Goal: Find specific page/section: Find specific page/section

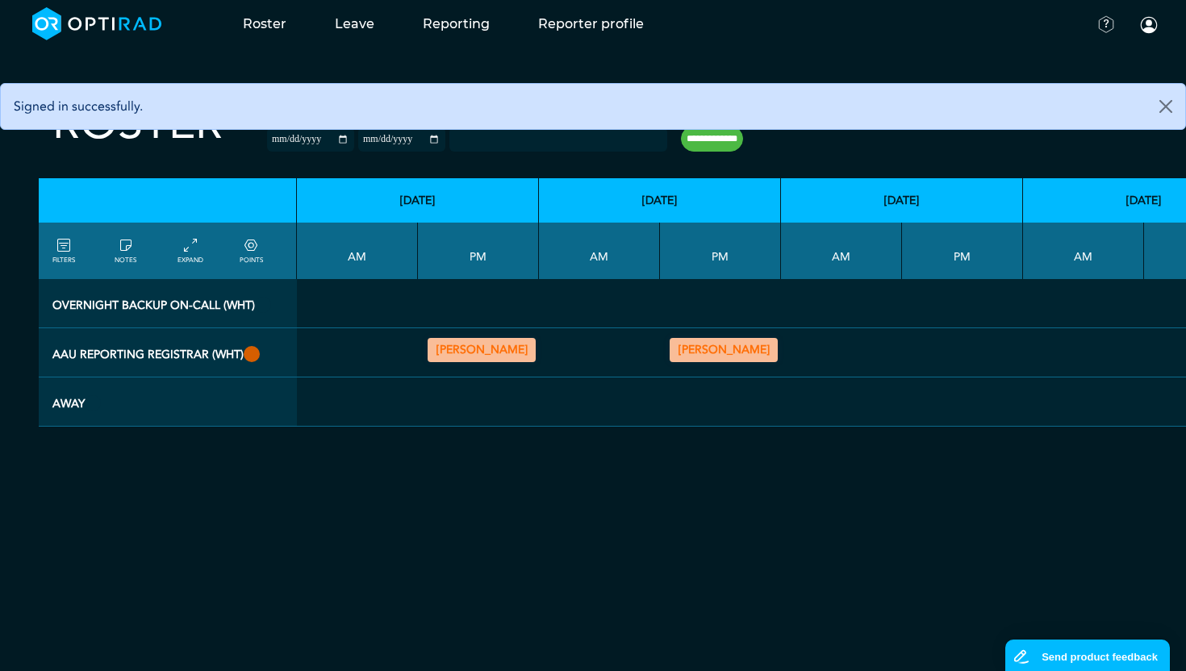
click at [694, 142] on input "**********" at bounding box center [712, 139] width 62 height 26
type input "**********"
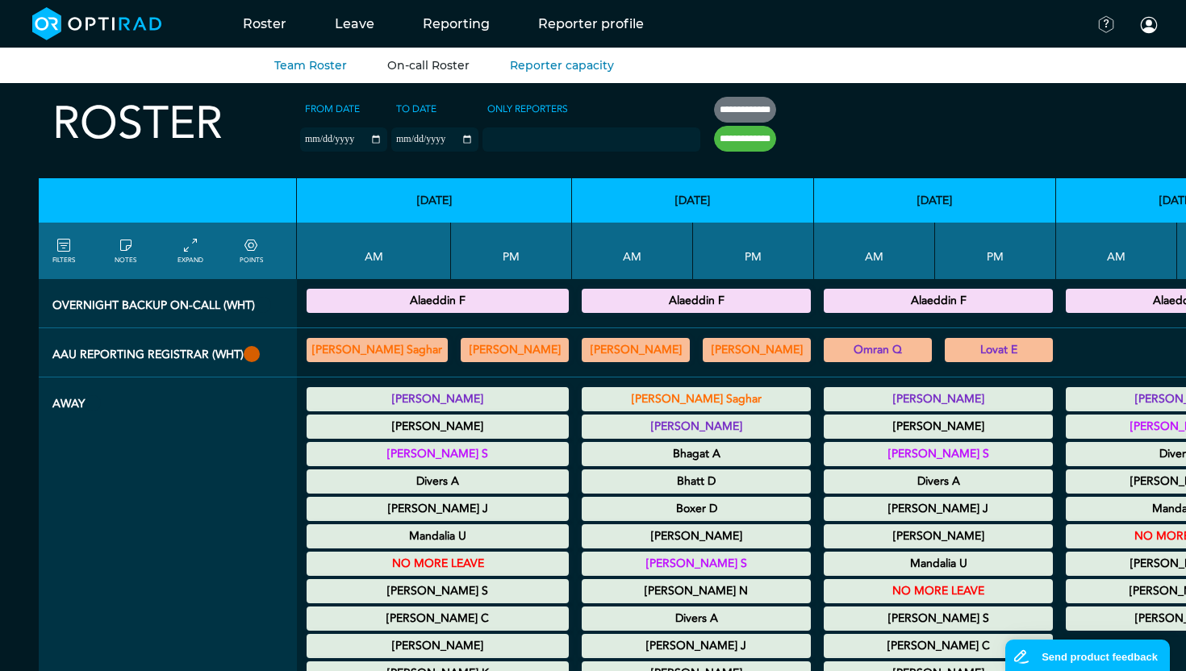
click at [387, 65] on link "On-call Roster" at bounding box center [428, 65] width 82 height 15
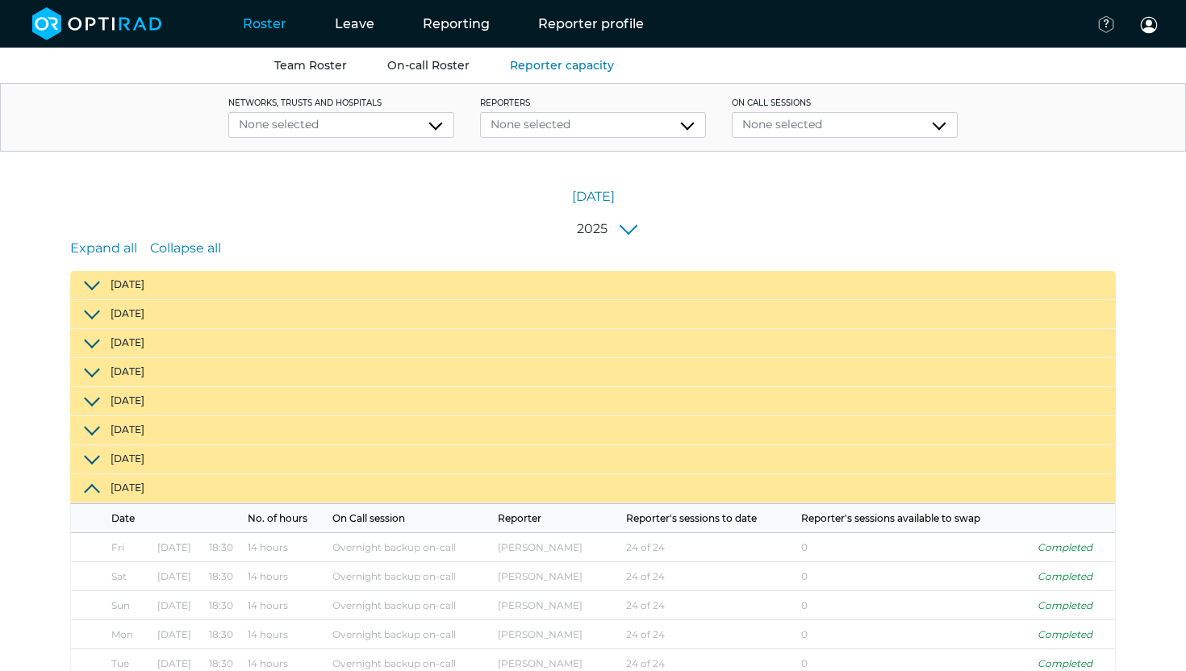
click at [283, 63] on link "Team Roster" at bounding box center [310, 65] width 73 height 15
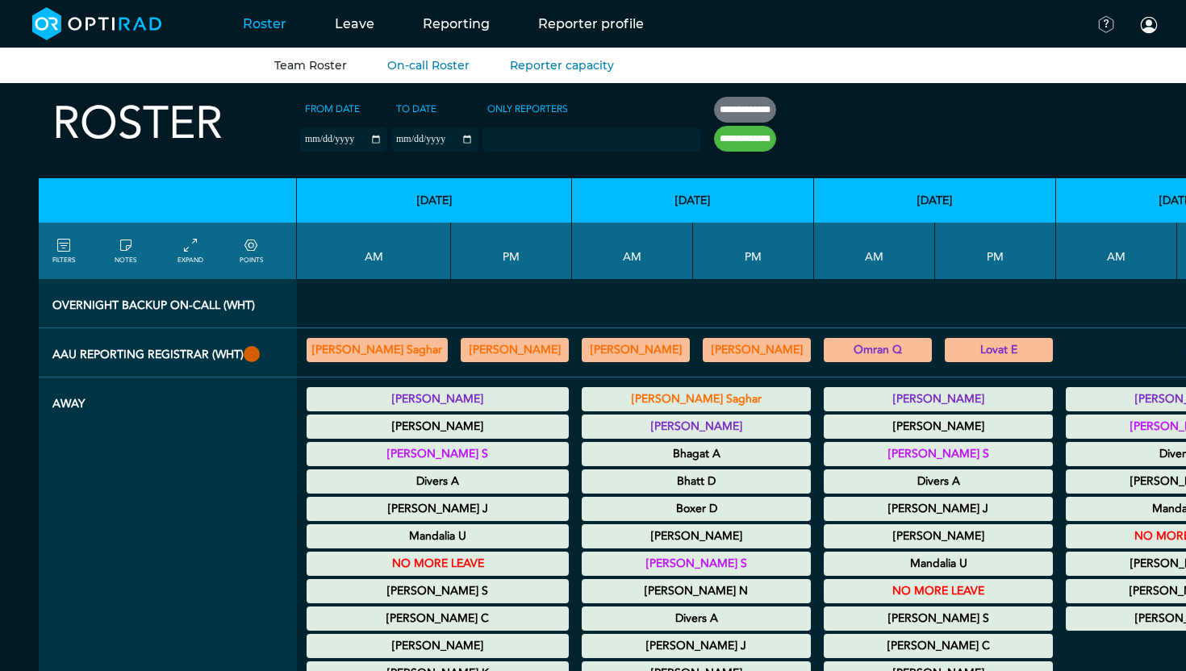
click at [482, 106] on label "Only Reporters" at bounding box center [527, 109] width 90 height 24
click at [0, 0] on select "Only Reporters" at bounding box center [0, 0] width 0 height 0
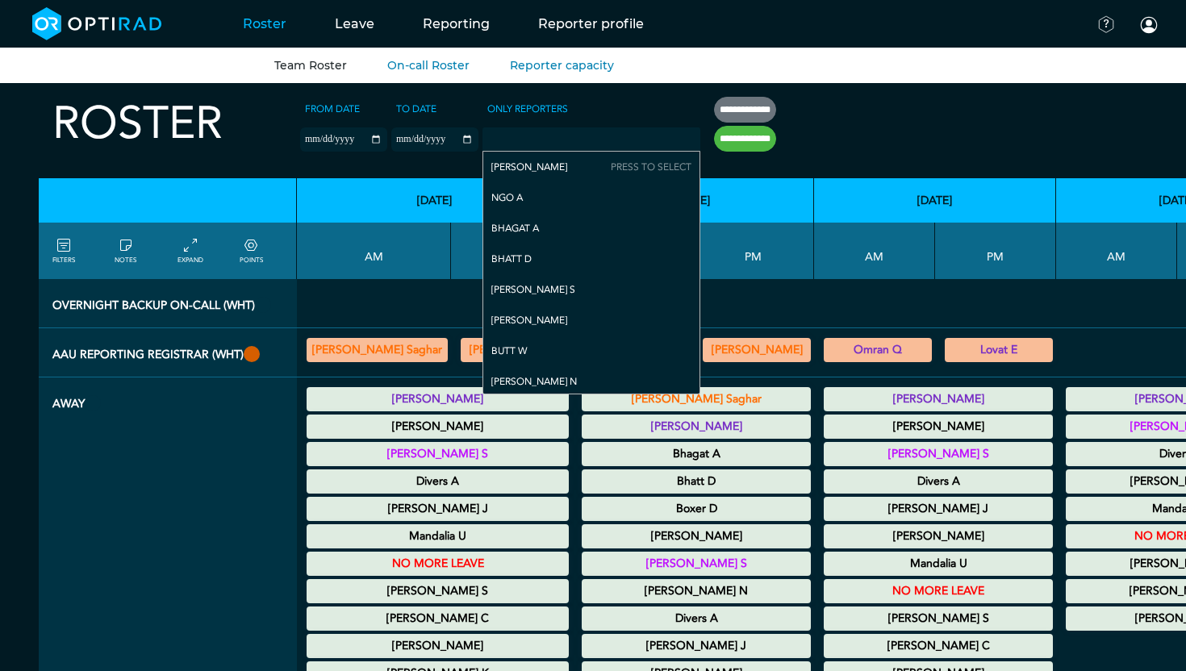
click at [646, 99] on div "Only Reporters Moss Charlotte Ngo A Bhagat A Bhatt D Chhatani S Lee J Butt W Da…" at bounding box center [591, 124] width 218 height 55
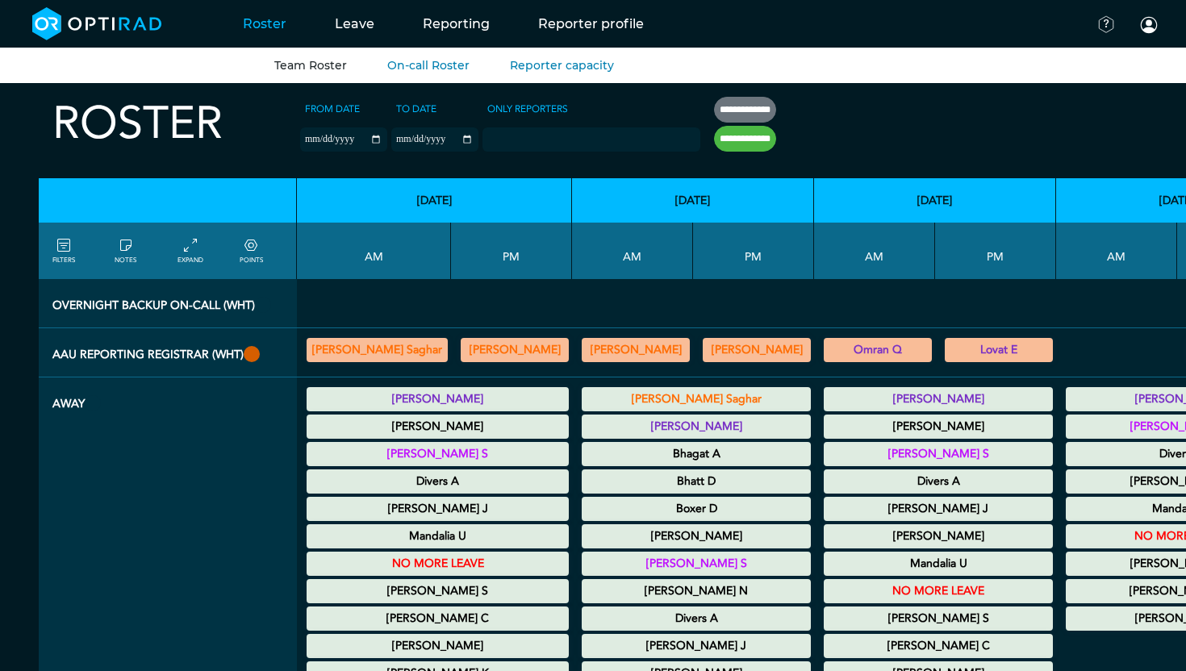
click at [714, 141] on input "**********" at bounding box center [745, 139] width 62 height 26
type input "**********"
click at [402, 67] on link "On-call Roster" at bounding box center [428, 65] width 82 height 15
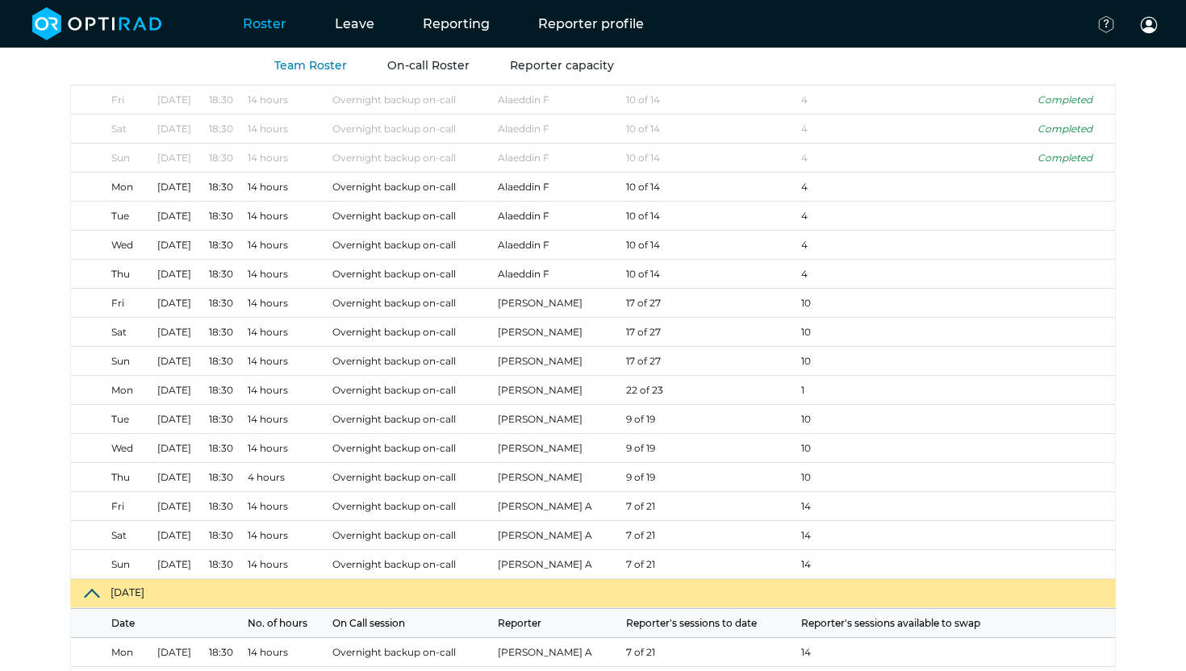
click at [517, 65] on link "Reporter capacity" at bounding box center [562, 65] width 104 height 15
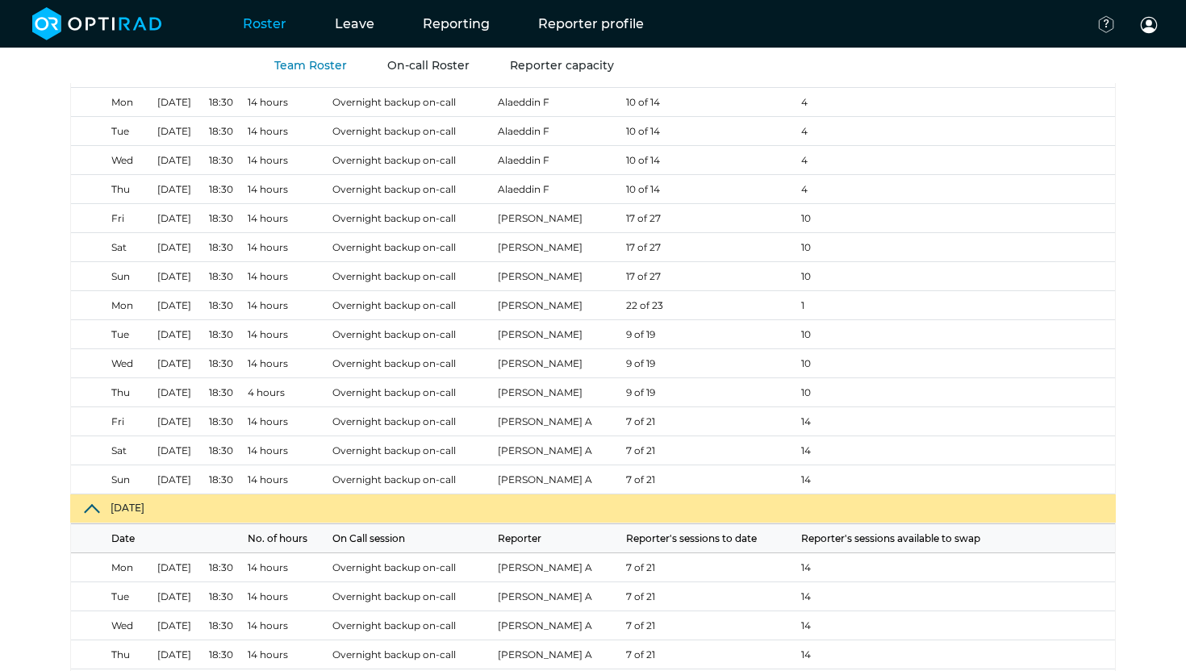
scroll to position [943, 0]
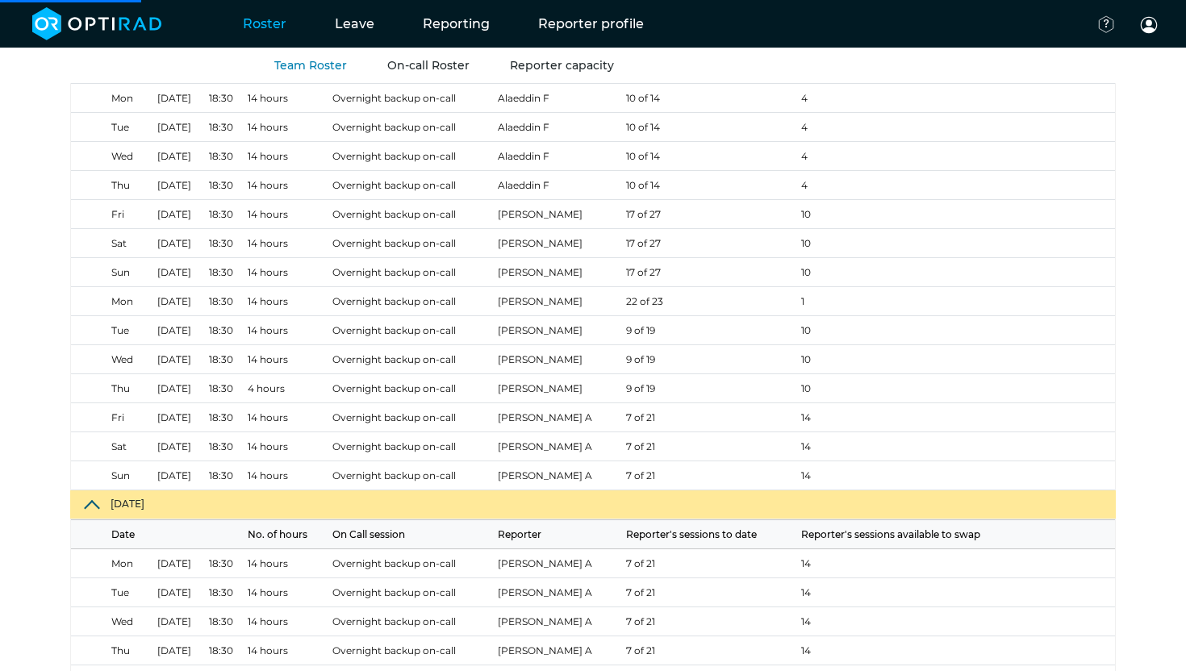
click at [547, 70] on link "Reporter capacity" at bounding box center [562, 65] width 104 height 15
click at [465, 22] on link "Reporting" at bounding box center [456, 24] width 115 height 64
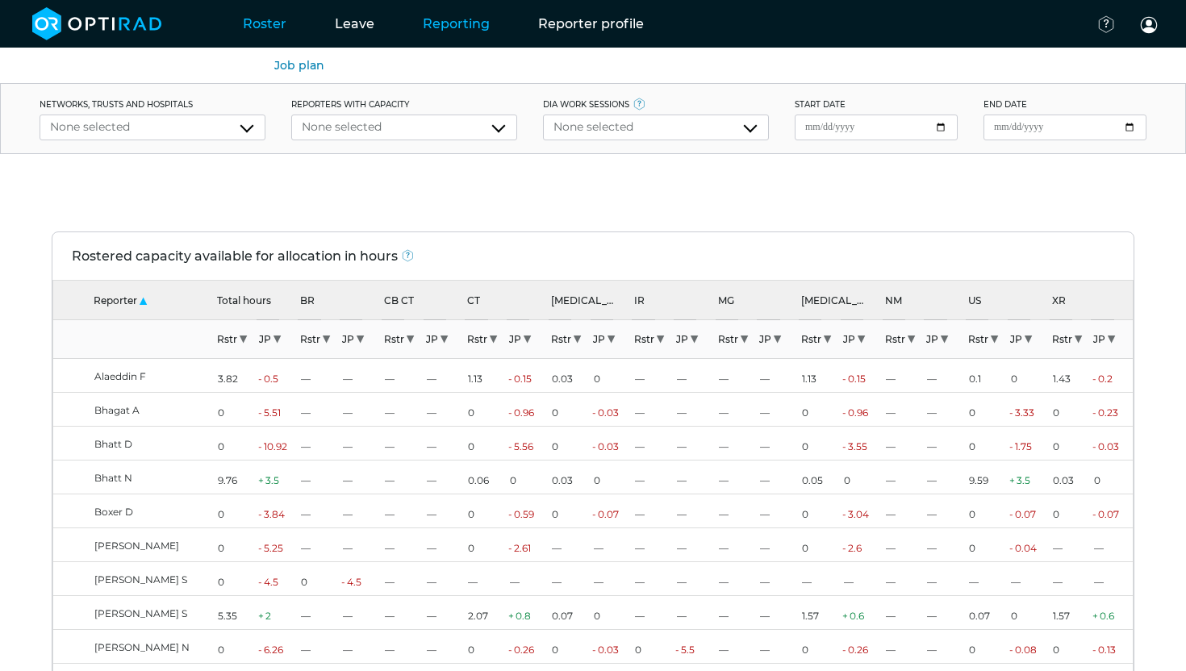
click at [399, 20] on link "Reporting" at bounding box center [456, 24] width 115 height 64
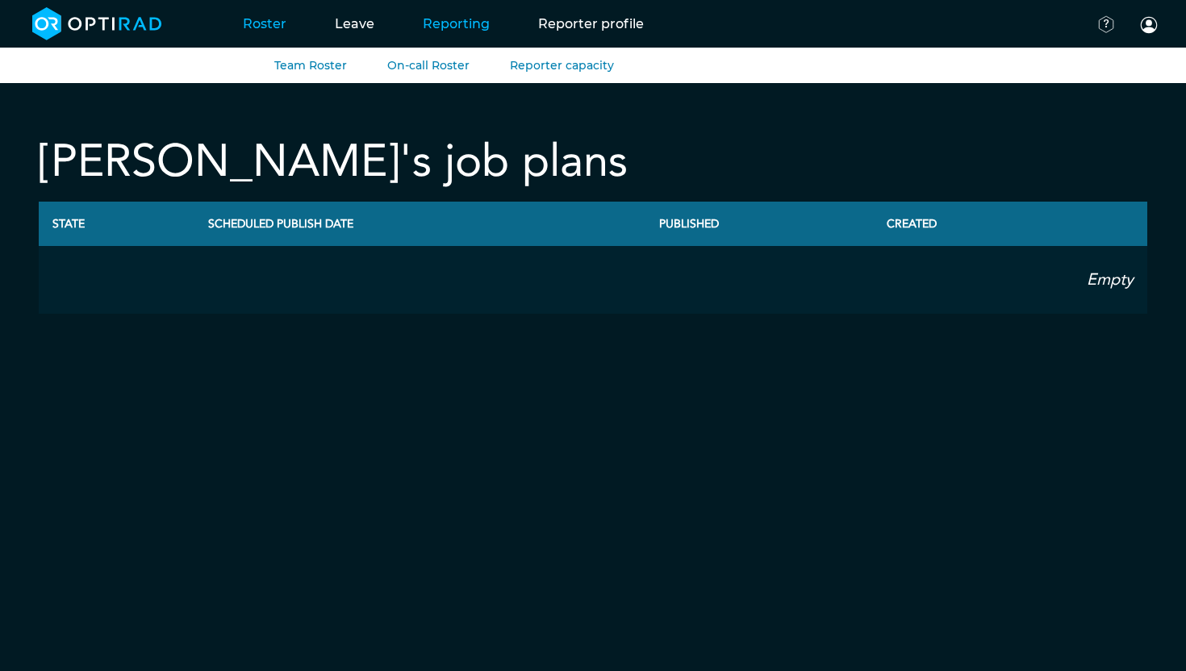
click at [287, 34] on link "Roster" at bounding box center [265, 24] width 92 height 64
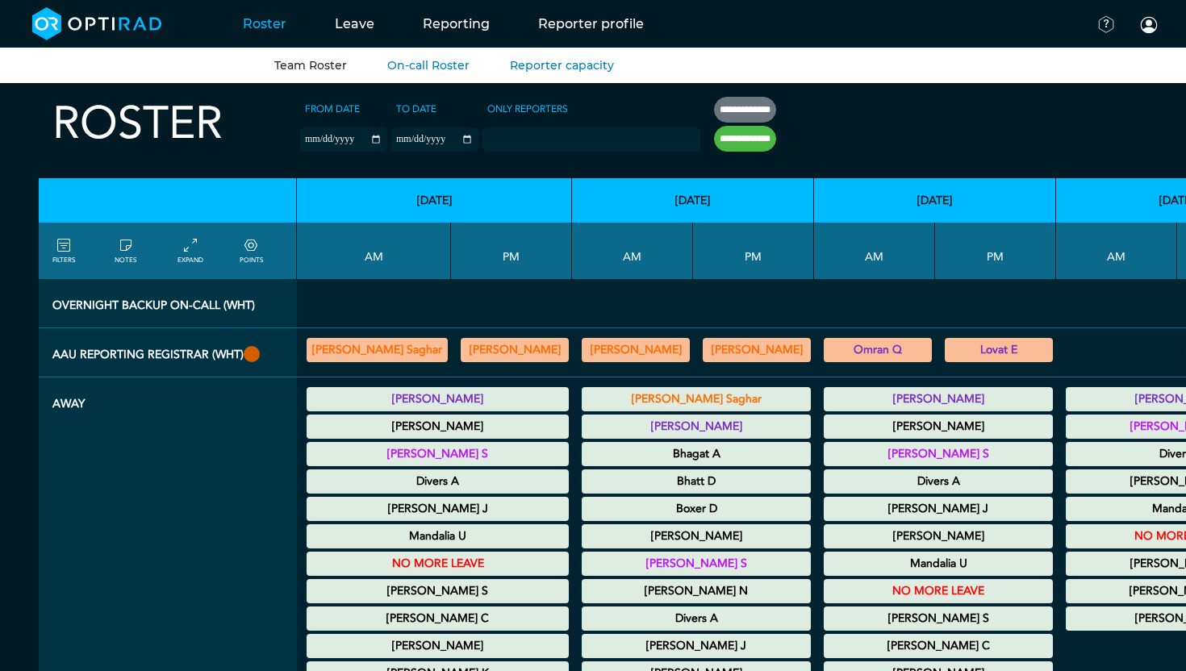
click at [195, 313] on th "Overnight backup on-call (WHT)" at bounding box center [168, 303] width 258 height 49
click at [203, 242] on div "EXPAND" at bounding box center [199, 250] width 62 height 29
click at [191, 251] on icon at bounding box center [190, 246] width 13 height 18
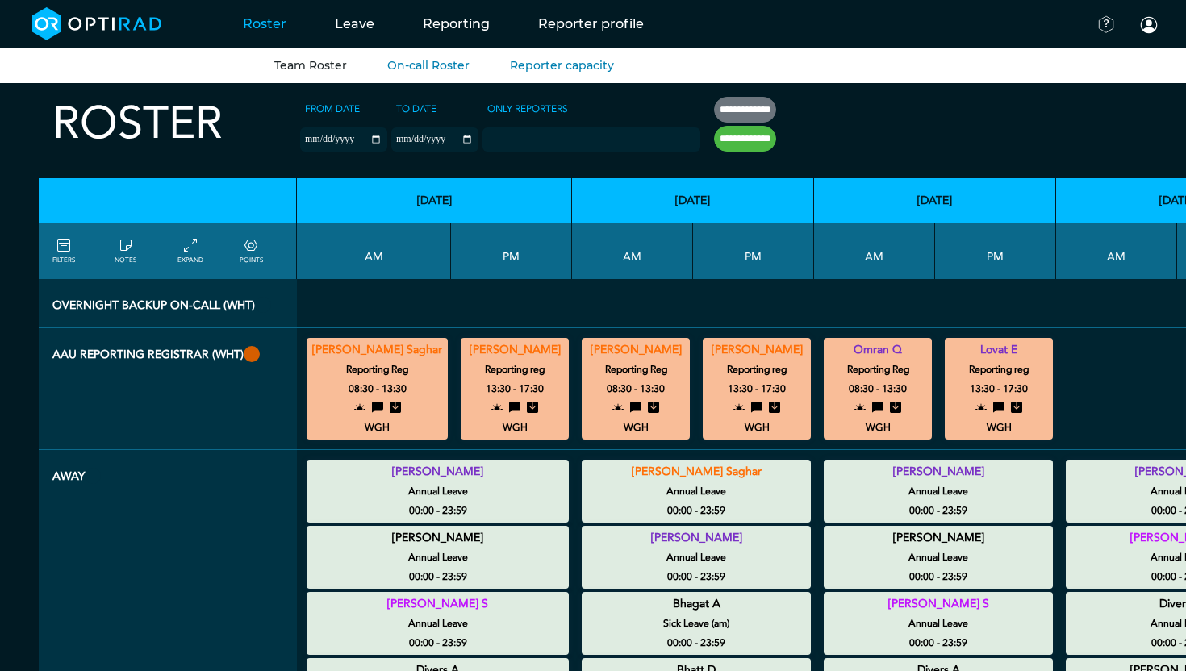
click at [198, 248] on link "EXPAND" at bounding box center [190, 250] width 26 height 29
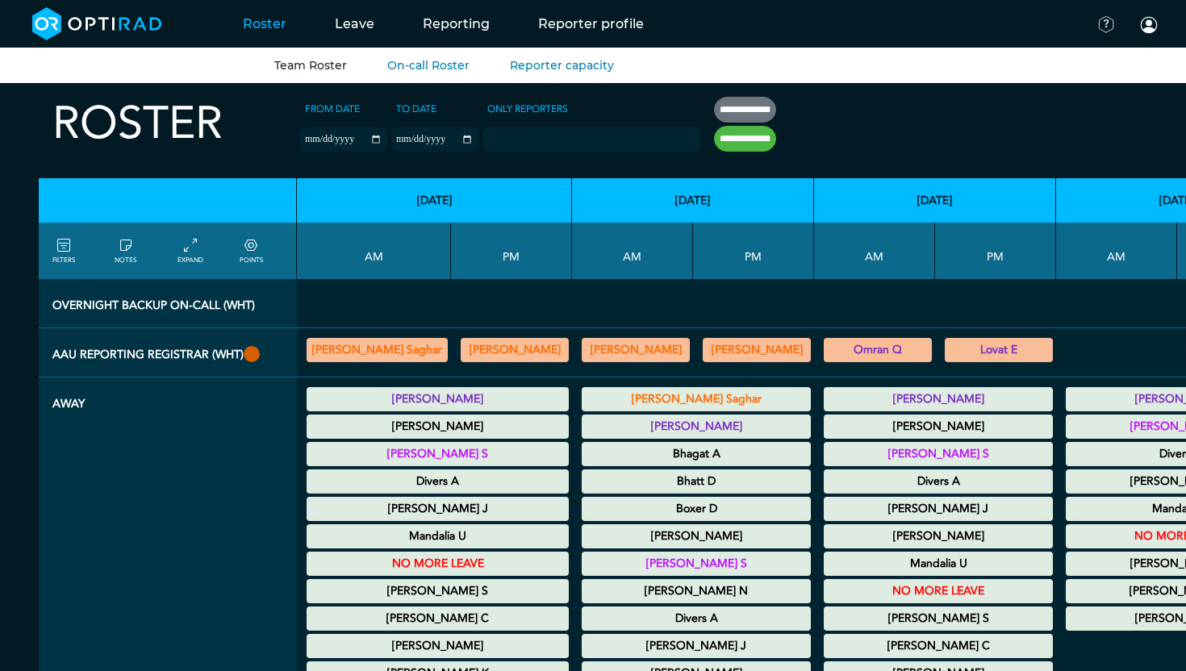
click at [463, 353] on summary "[PERSON_NAME]" at bounding box center [514, 349] width 103 height 19
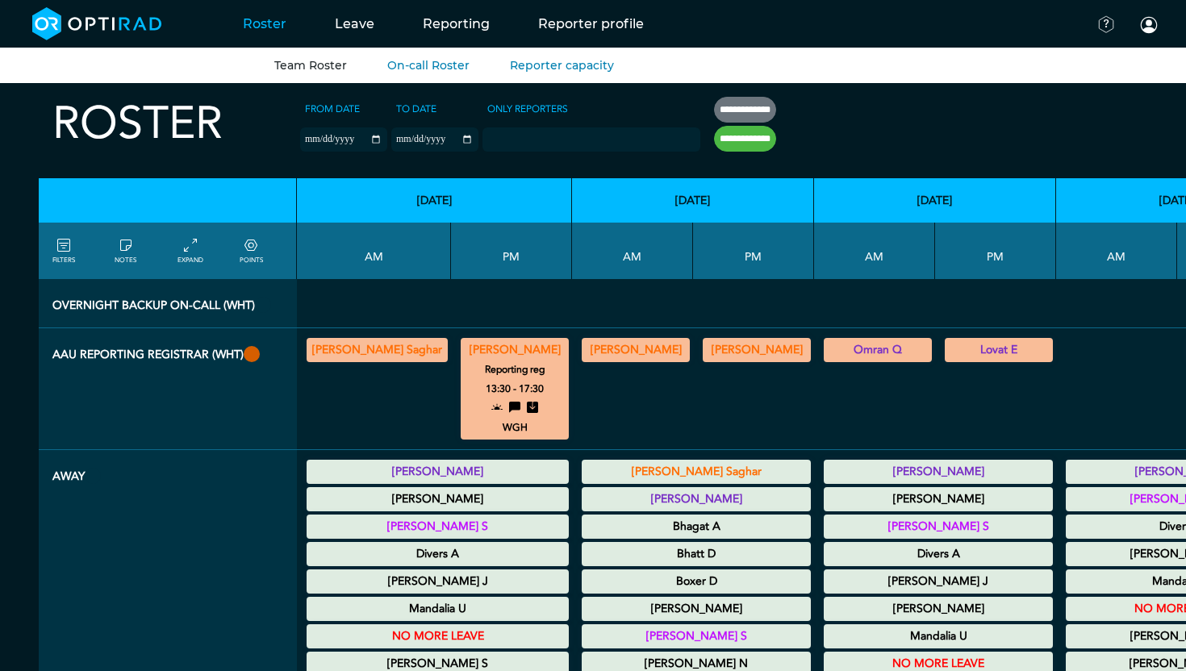
click at [367, 357] on summary "[PERSON_NAME] Saghar" at bounding box center [377, 349] width 136 height 19
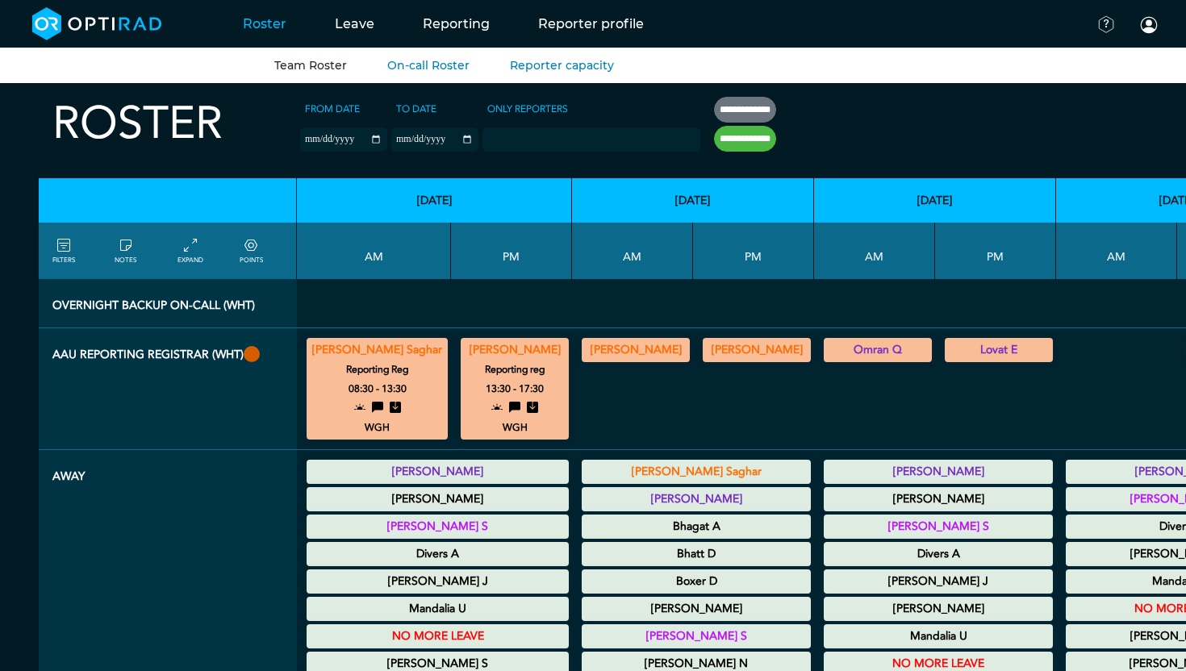
click at [159, 311] on th "Overnight backup on-call (WHT)" at bounding box center [168, 303] width 258 height 49
click at [65, 258] on link "FILTERS" at bounding box center [63, 250] width 23 height 29
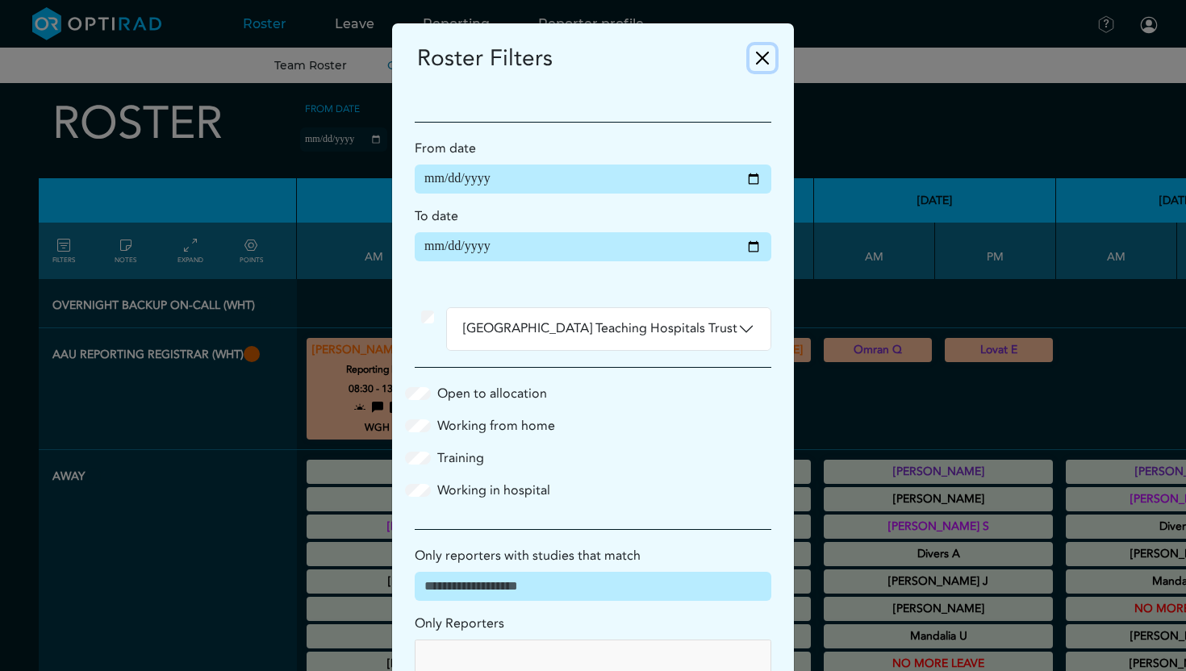
click at [757, 61] on button "Close" at bounding box center [762, 58] width 26 height 26
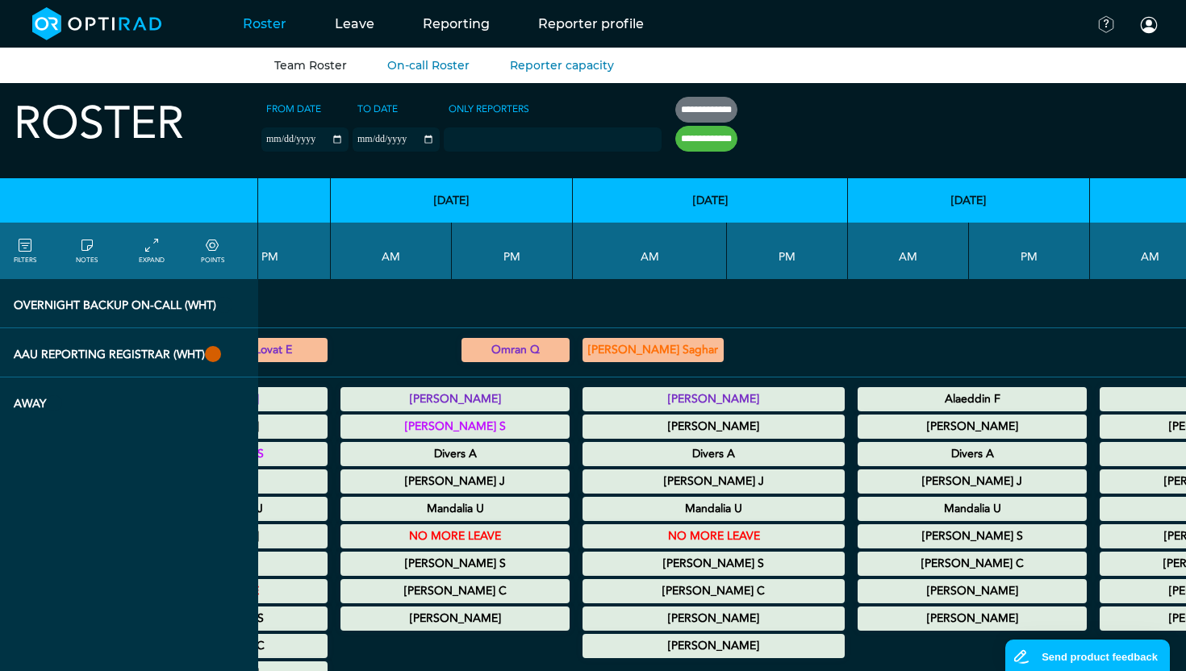
scroll to position [0, 806]
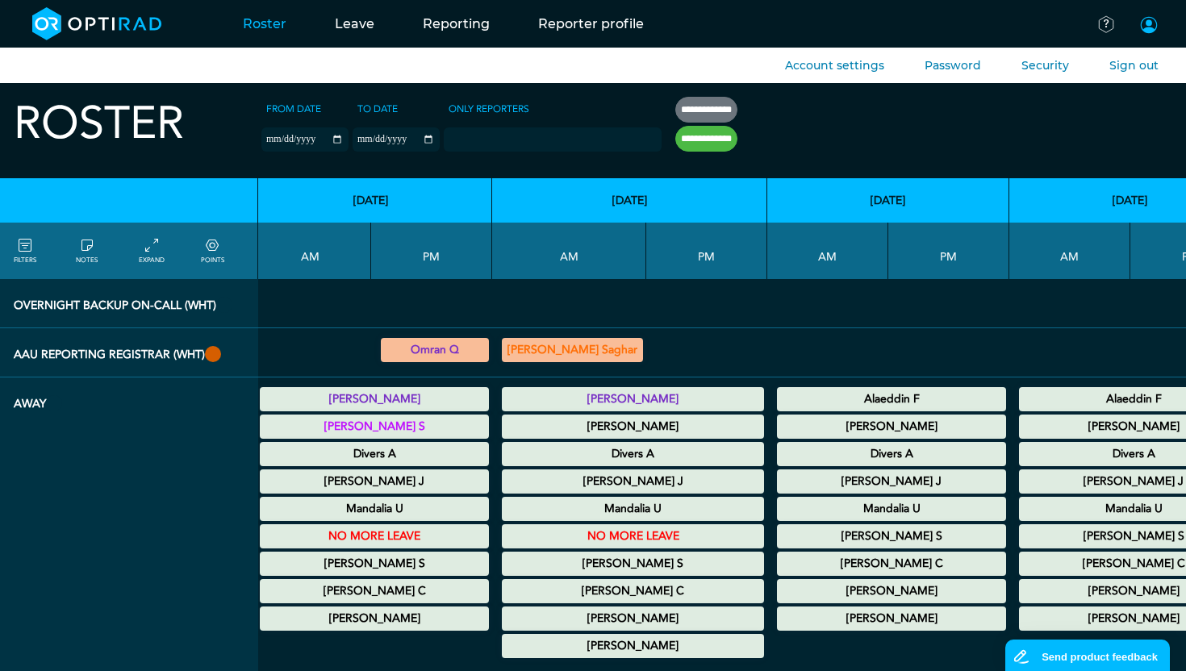
click at [1145, 20] on span at bounding box center [1148, 24] width 19 height 19
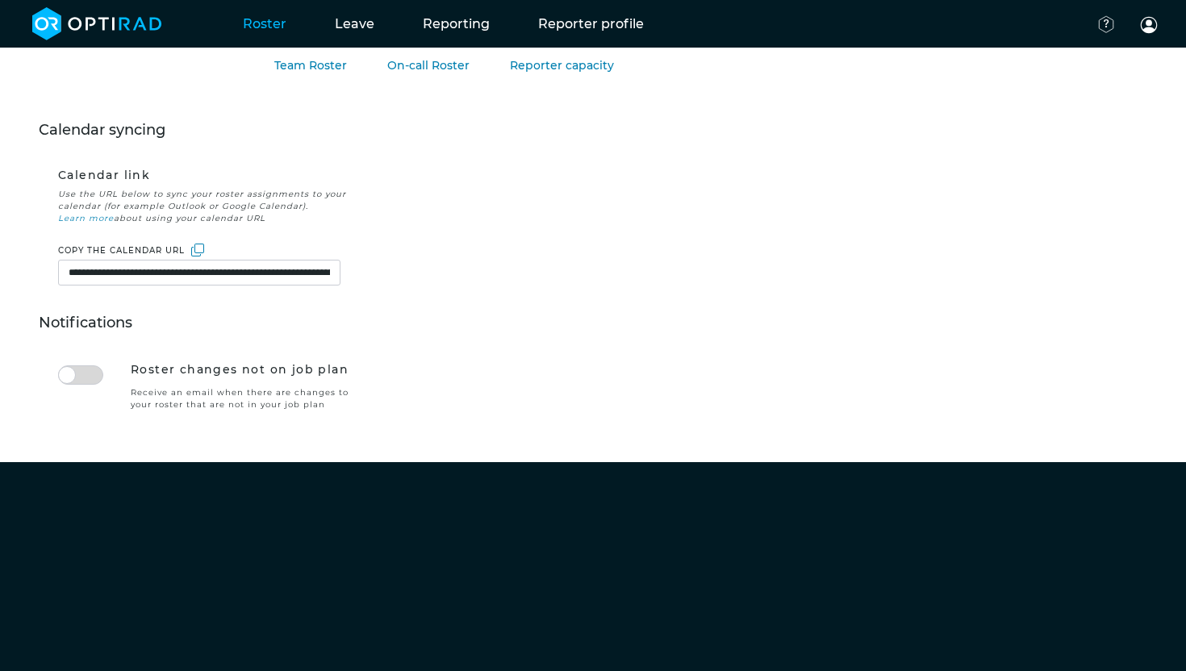
click at [254, 36] on link "Roster" at bounding box center [265, 24] width 92 height 64
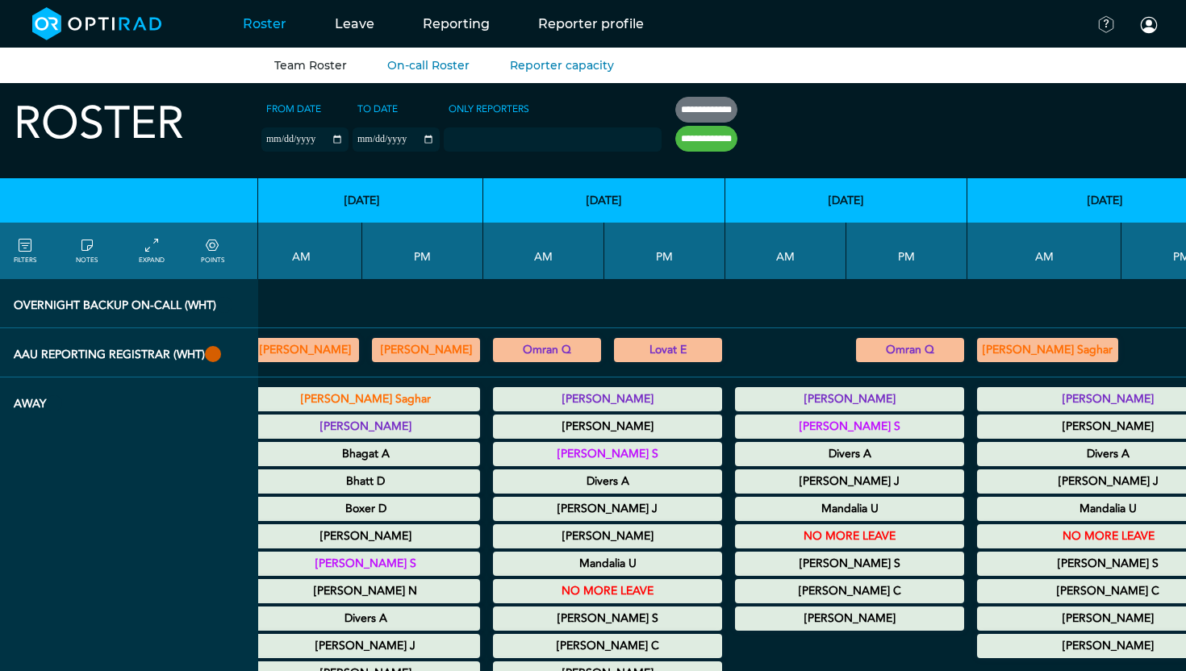
scroll to position [0, 299]
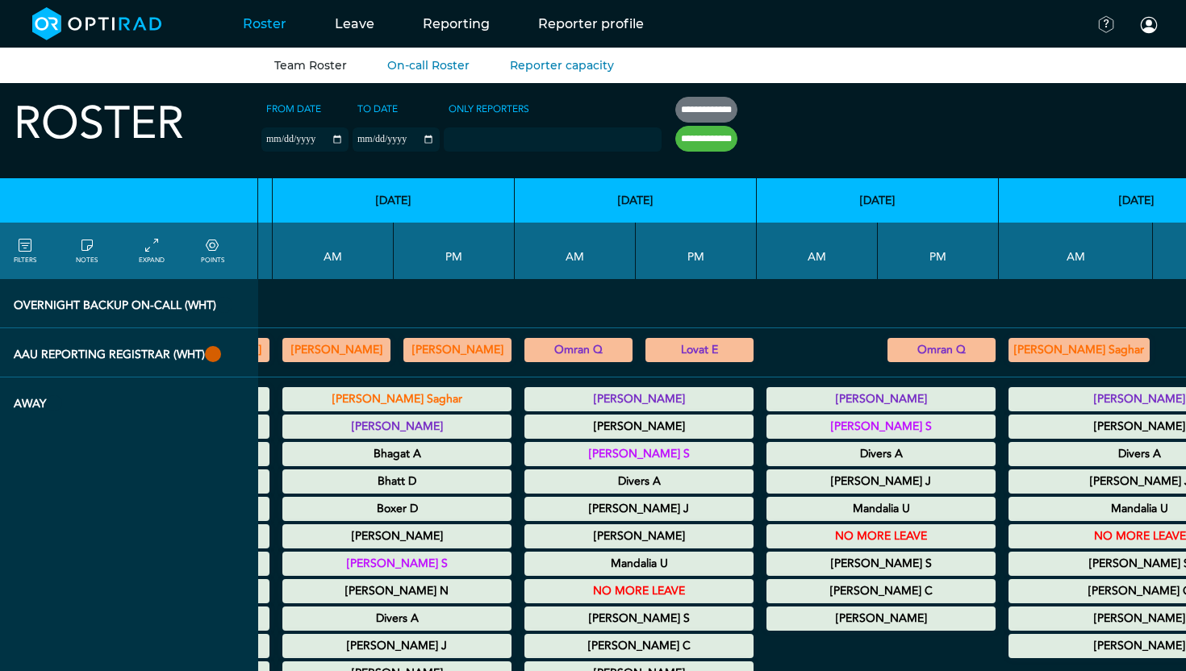
click at [173, 353] on th "AAU Reporting Registrar (WHT)" at bounding box center [129, 352] width 258 height 49
click at [200, 357] on th "AAU Reporting Registrar (WHT)" at bounding box center [129, 352] width 258 height 49
click at [199, 353] on th "AAU Reporting Registrar (WHT)" at bounding box center [129, 352] width 258 height 49
click at [199, 352] on th "AAU Reporting Registrar (WHT)" at bounding box center [129, 352] width 258 height 49
click at [444, 105] on label "Only Reporters" at bounding box center [489, 109] width 90 height 24
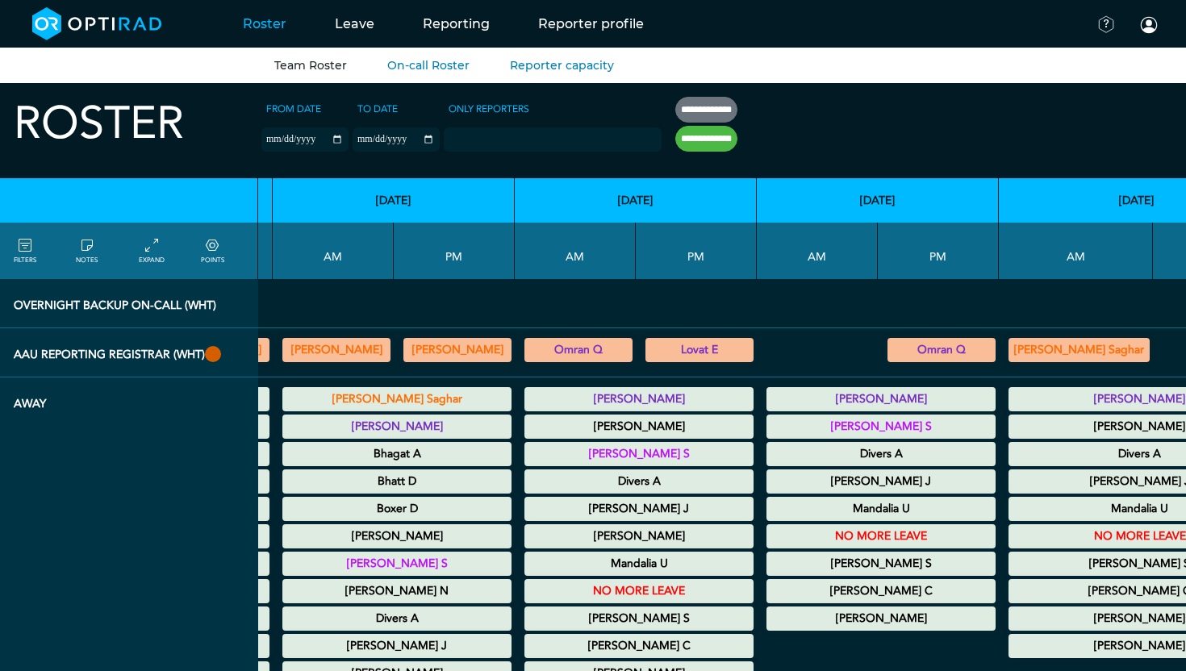
click at [0, 0] on select "Only Reporters" at bounding box center [0, 0] width 0 height 0
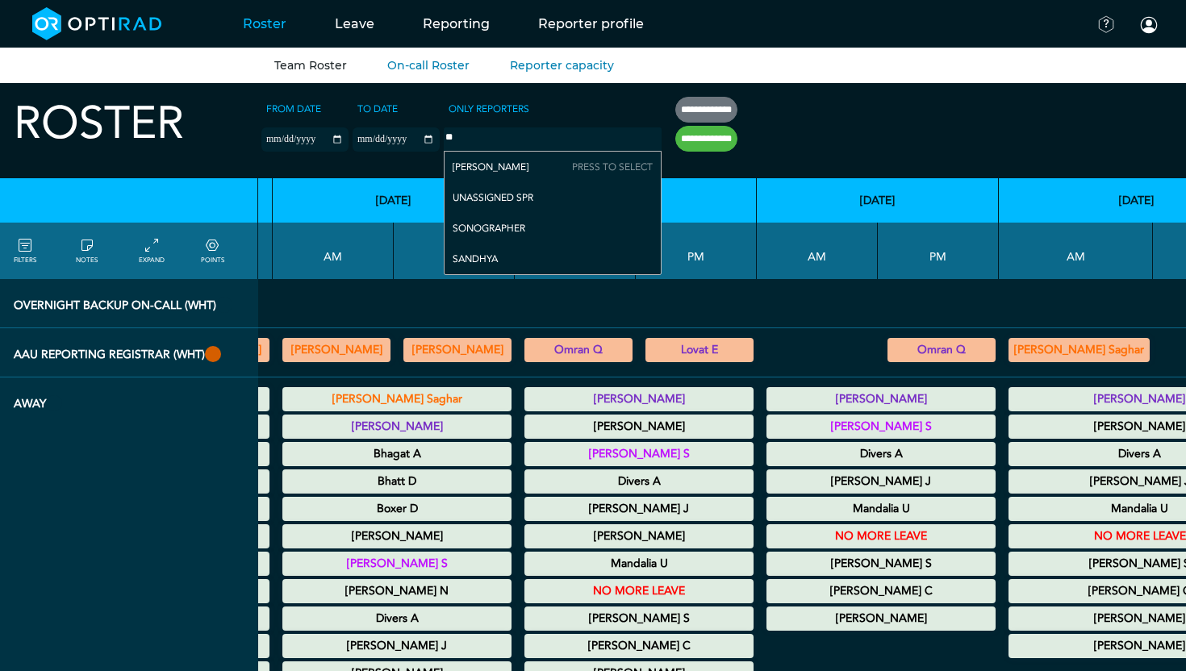
type input "*"
